Goal: Task Accomplishment & Management: Use online tool/utility

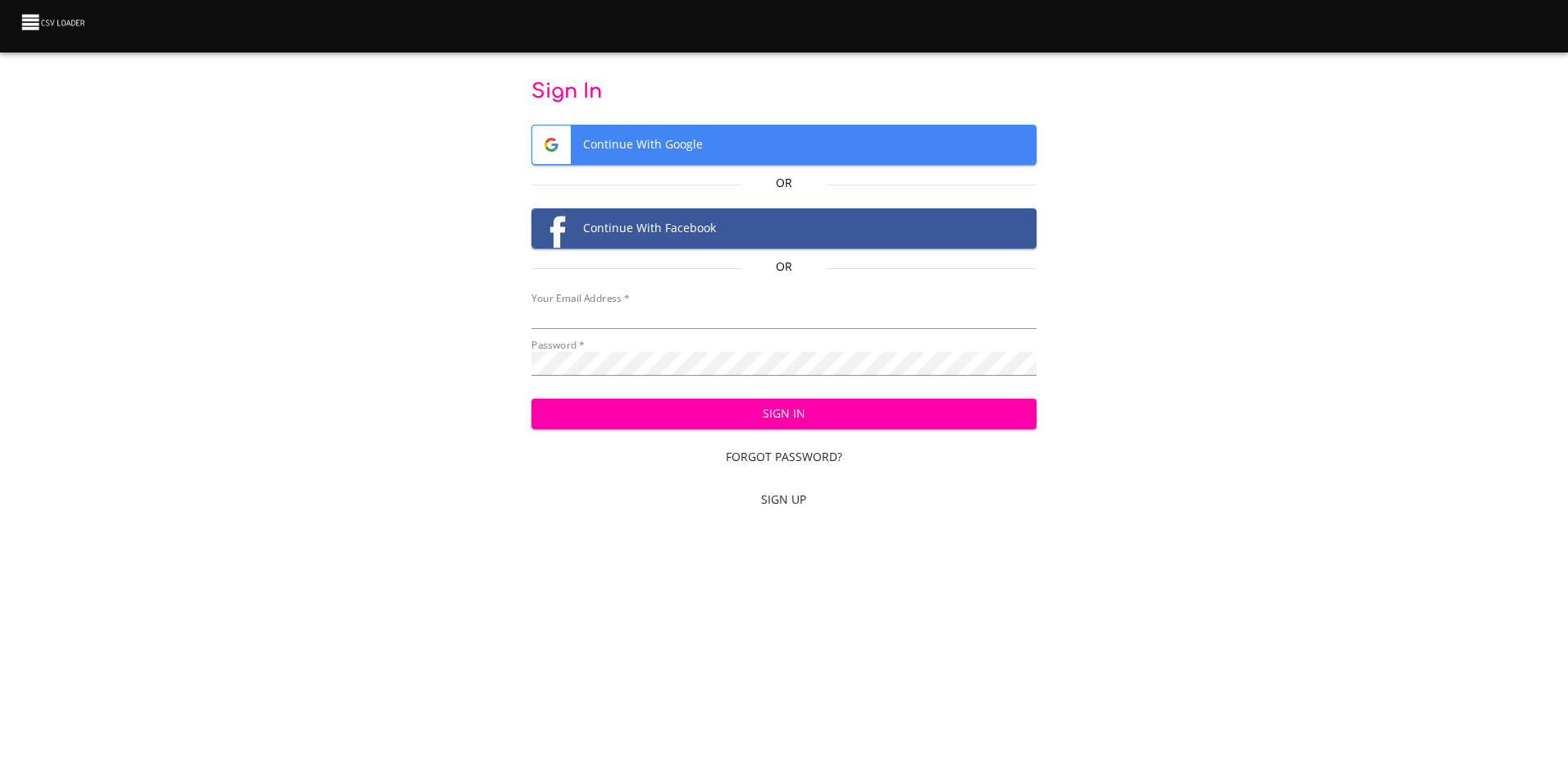
type input "[EMAIL_ADDRESS][DOMAIN_NAME]"
click at [821, 426] on button "Sign In" at bounding box center [784, 414] width 506 height 30
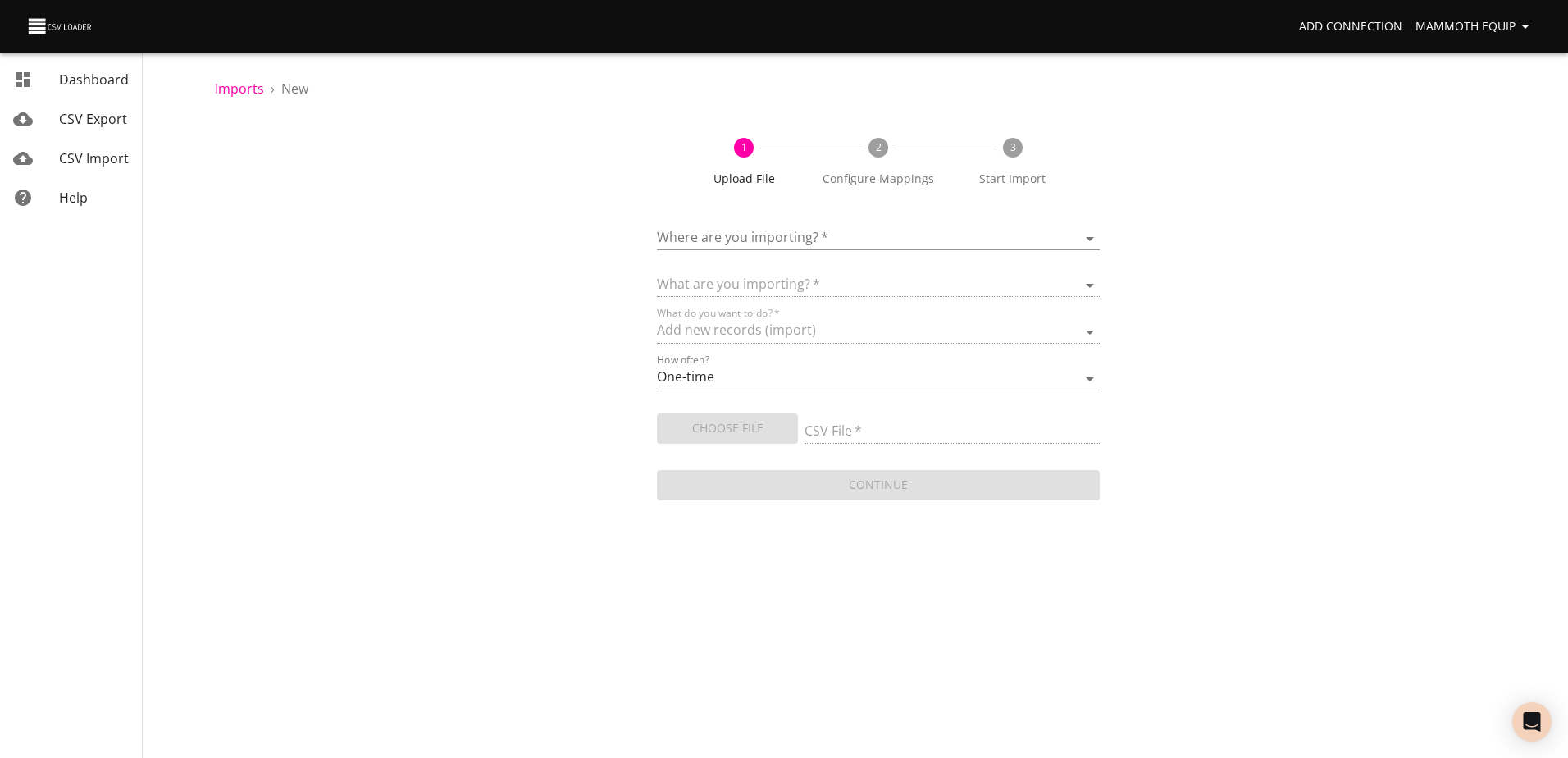
click at [1088, 233] on body "Add Connection Mammoth Equip Dashboard CSV Export CSV Import Help Imports › New…" at bounding box center [784, 379] width 1568 height 758
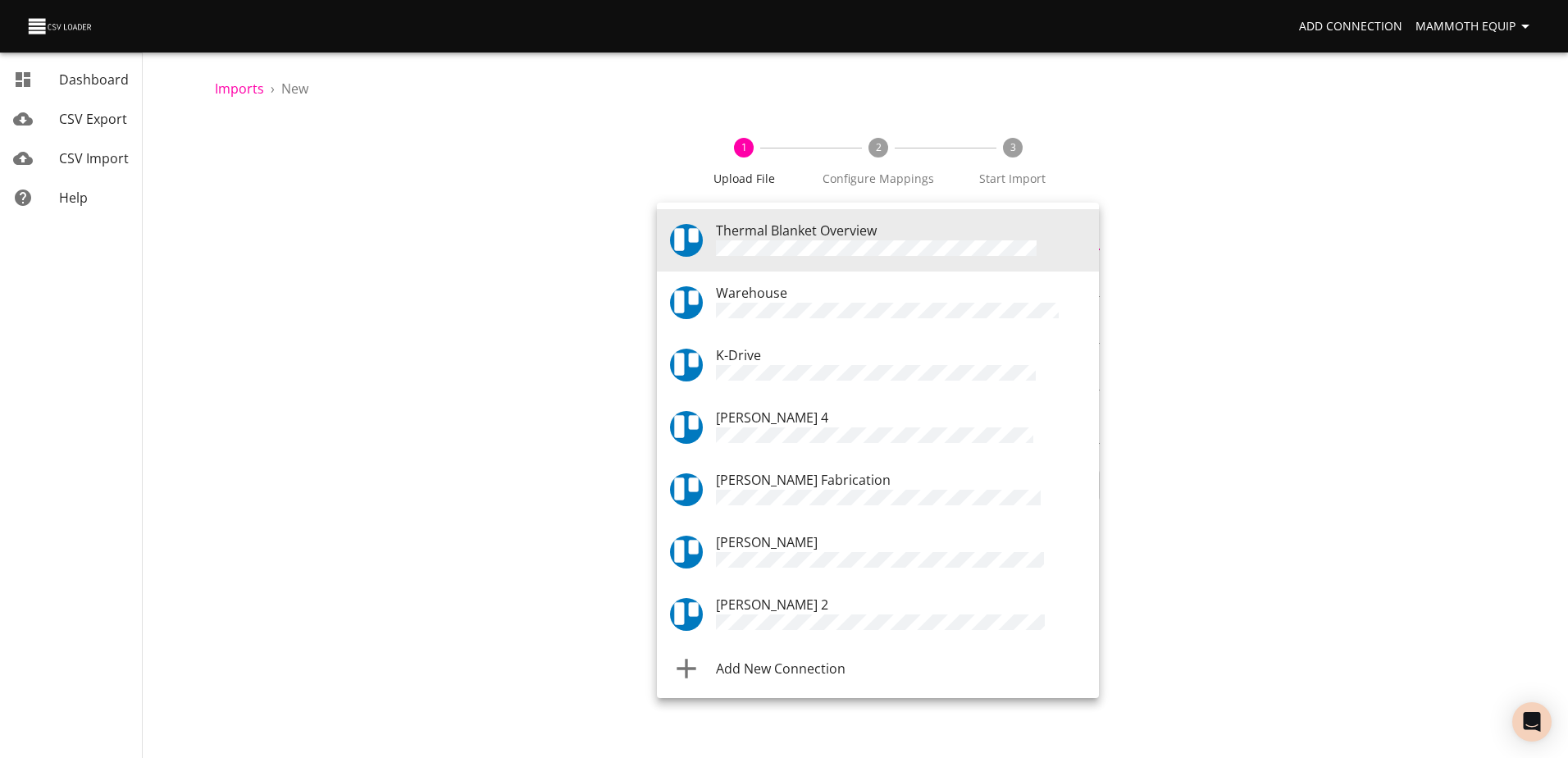
click at [760, 279] on li "Warehouse" at bounding box center [878, 302] width 442 height 62
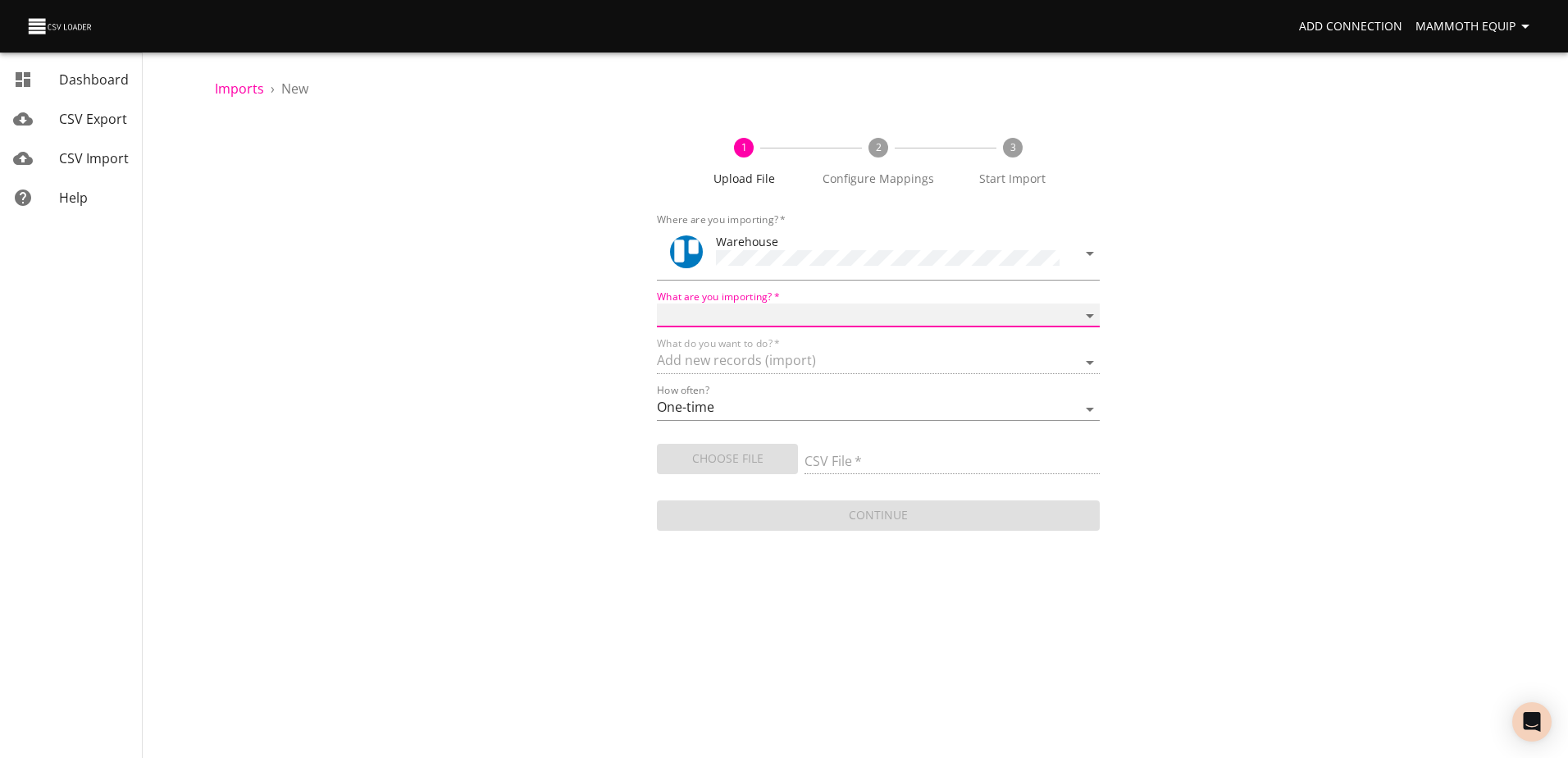
drag, startPoint x: 1093, startPoint y: 310, endPoint x: 1047, endPoint y: 322, distance: 47.5
click at [1093, 310] on select "Boards Cards Checkitems Checklists" at bounding box center [878, 316] width 442 height 24
select select "cards"
click at [657, 304] on select "Boards Cards Checkitems Checklists" at bounding box center [878, 316] width 442 height 24
click at [734, 462] on span "Choose File" at bounding box center [727, 459] width 115 height 20
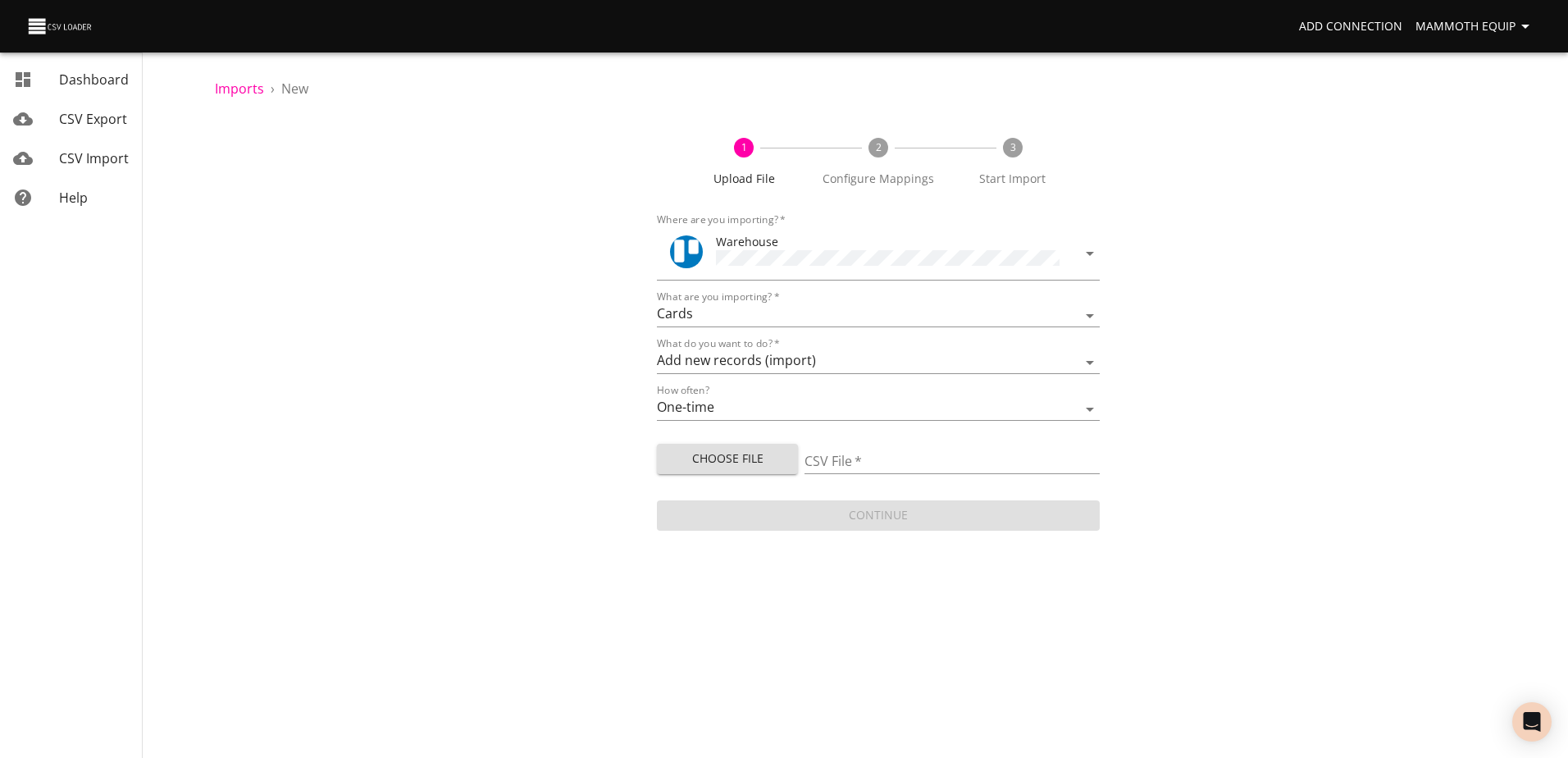
type input "Import1.xlsx"
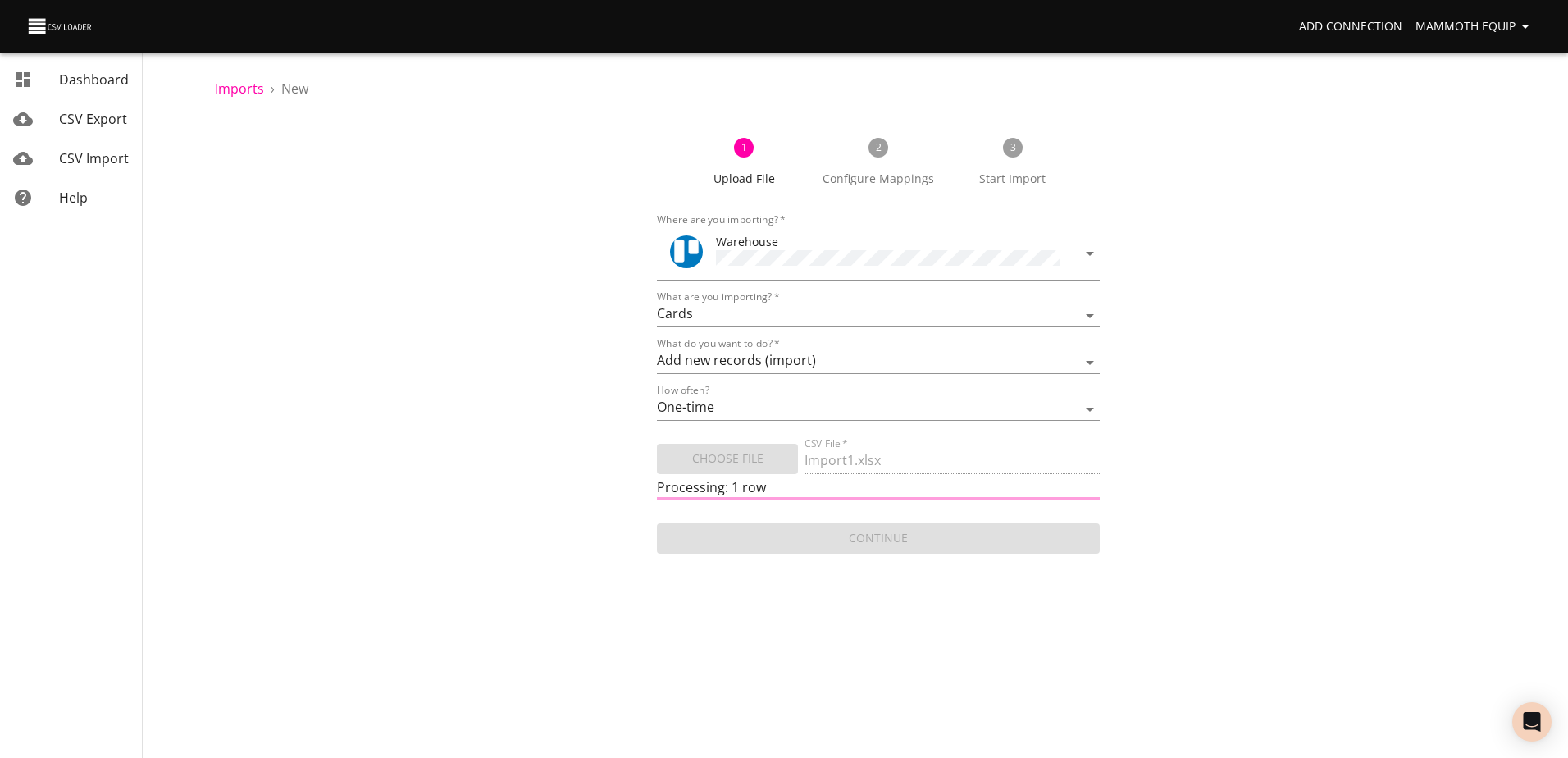
click at [836, 643] on body "Add Connection Mammoth Equip Dashboard CSV Export CSV Import Help Imports › New…" at bounding box center [784, 379] width 1568 height 758
